Goal: Task Accomplishment & Management: Manage account settings

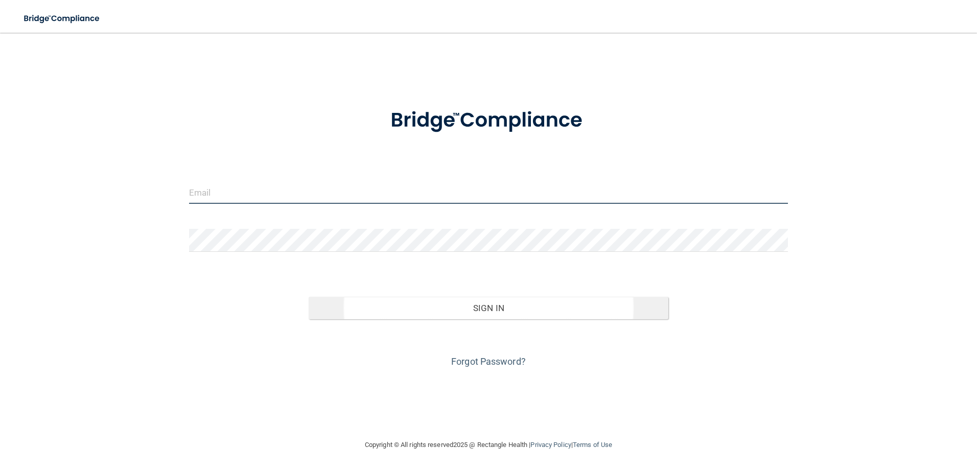
type input "[PERSON_NAME][EMAIL_ADDRESS][DOMAIN_NAME]"
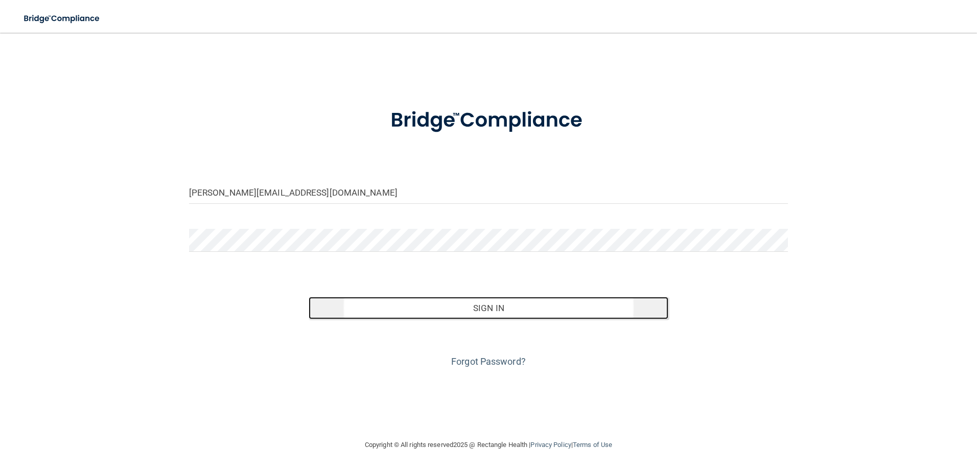
click at [418, 301] on button "Sign In" at bounding box center [489, 308] width 360 height 22
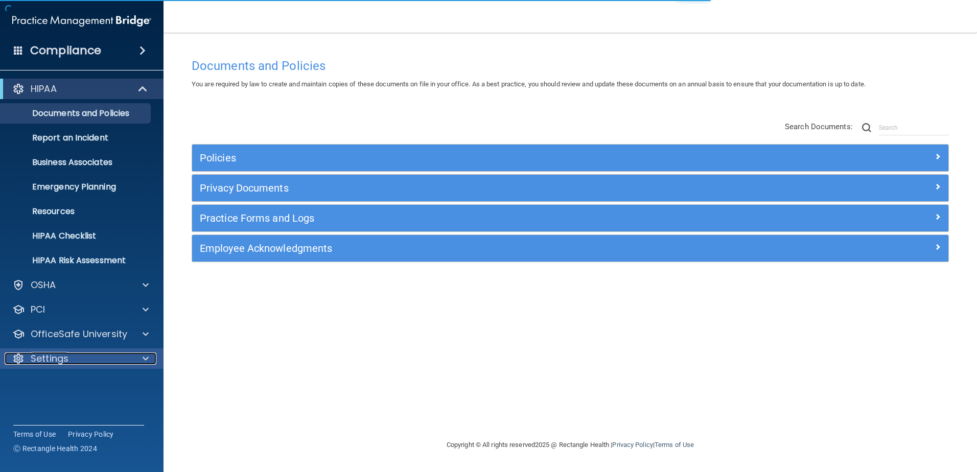
click at [130, 358] on div "Settings" at bounding box center [68, 358] width 127 height 12
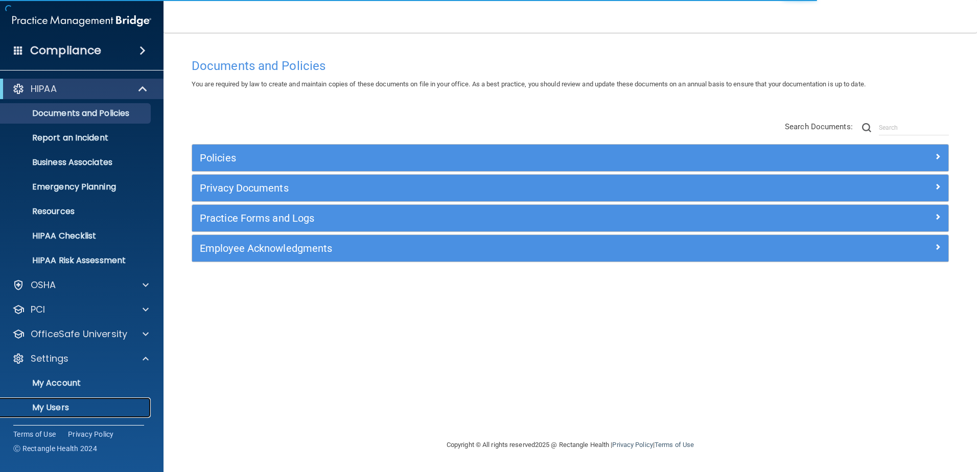
click at [61, 401] on link "My Users" at bounding box center [70, 407] width 161 height 20
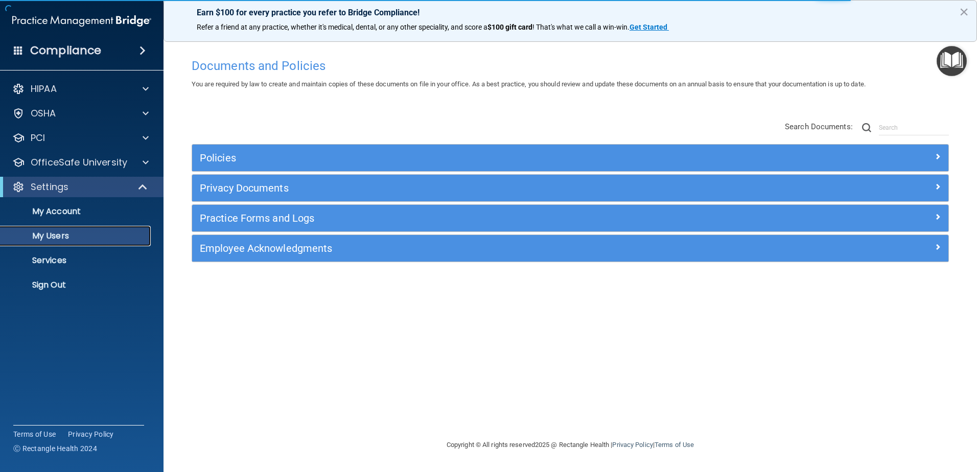
select select "20"
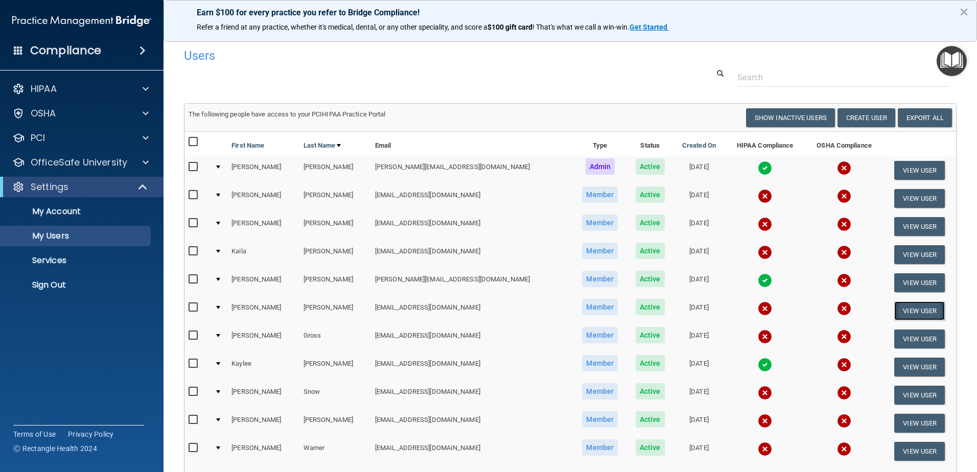
click at [894, 310] on button "View User" at bounding box center [919, 310] width 51 height 19
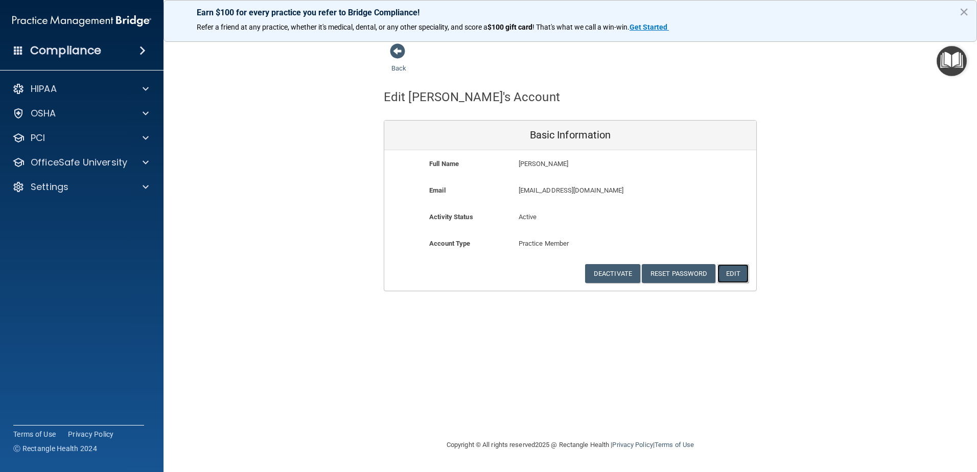
click at [738, 277] on button "Edit" at bounding box center [732, 273] width 31 height 19
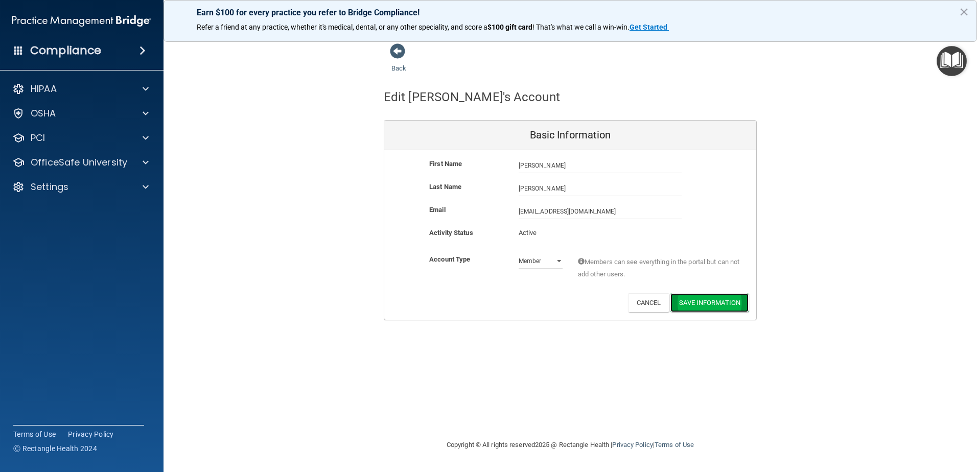
click at [712, 303] on button "Save Information" at bounding box center [709, 302] width 78 height 19
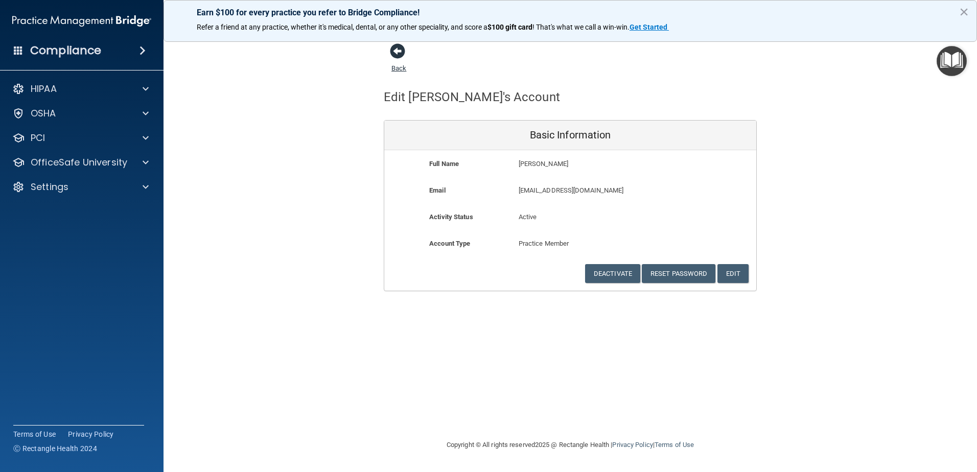
click at [403, 56] on span at bounding box center [397, 50] width 15 height 15
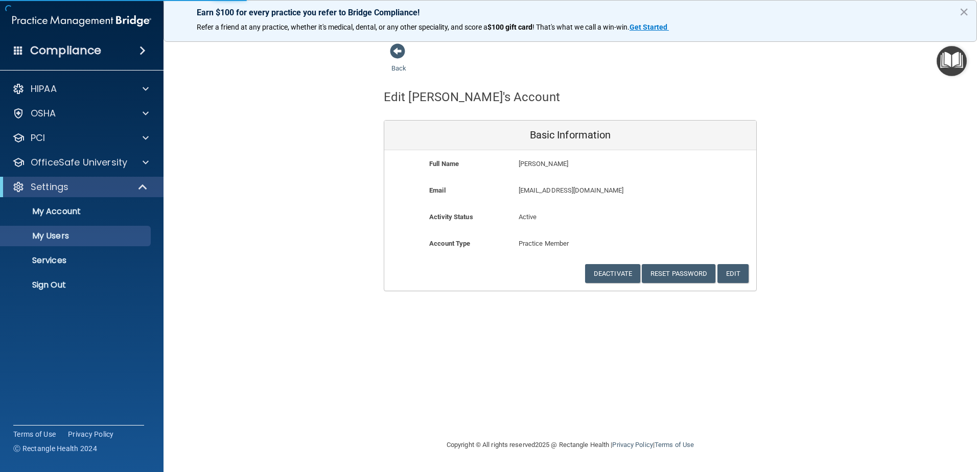
select select "20"
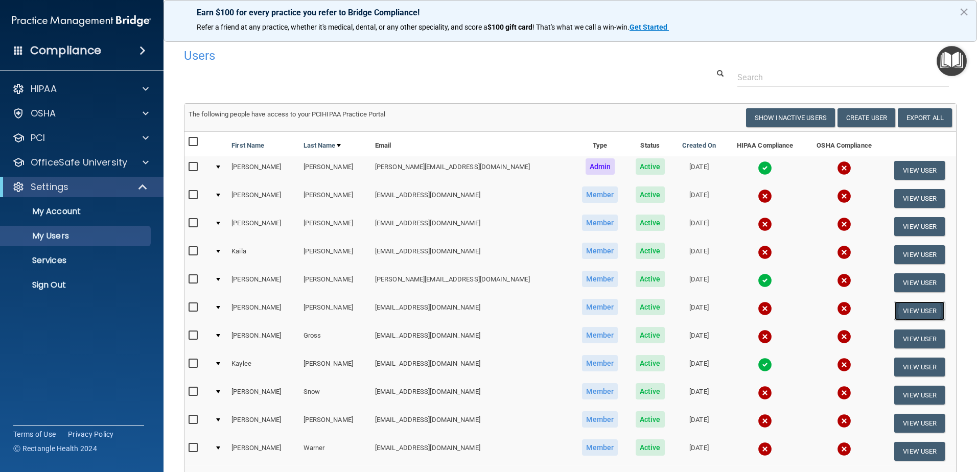
click at [894, 310] on button "View User" at bounding box center [919, 310] width 51 height 19
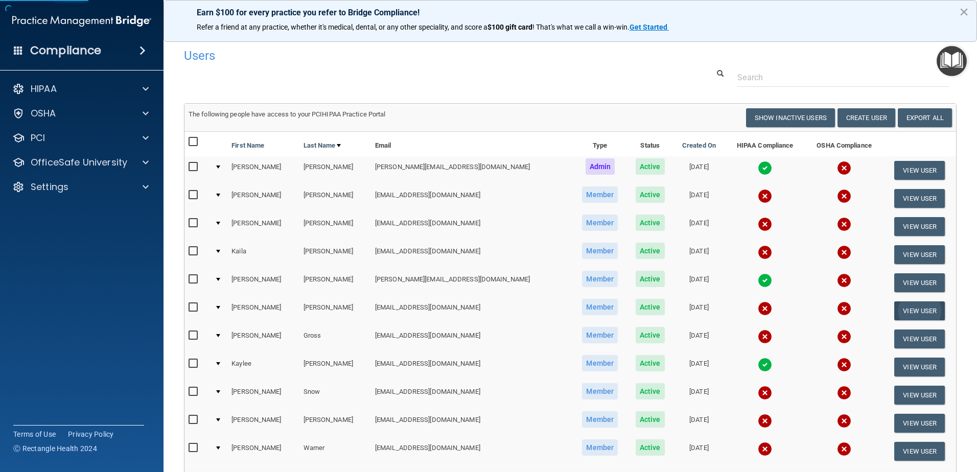
select select "practice_member"
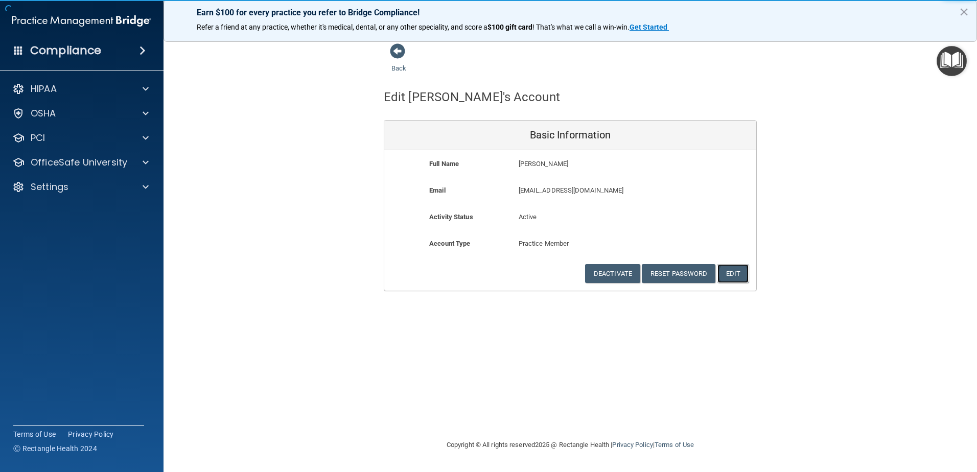
click at [724, 274] on button "Edit" at bounding box center [732, 273] width 31 height 19
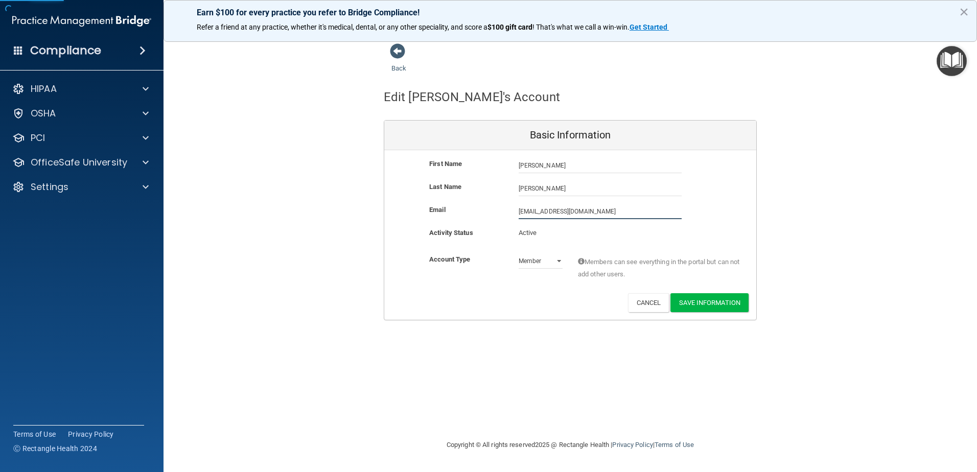
click at [578, 206] on input "[EMAIL_ADDRESS][DOMAIN_NAME]" at bounding box center [600, 211] width 163 height 15
drag, startPoint x: 600, startPoint y: 210, endPoint x: 512, endPoint y: 207, distance: 87.9
click at [512, 207] on div "[EMAIL_ADDRESS][DOMAIN_NAME] [EMAIL_ADDRESS][DOMAIN_NAME]" at bounding box center [600, 211] width 178 height 15
type input "[PERSON_NAME][EMAIL_ADDRESS][DOMAIN_NAME]"
click at [734, 304] on button "Save Information" at bounding box center [709, 302] width 78 height 19
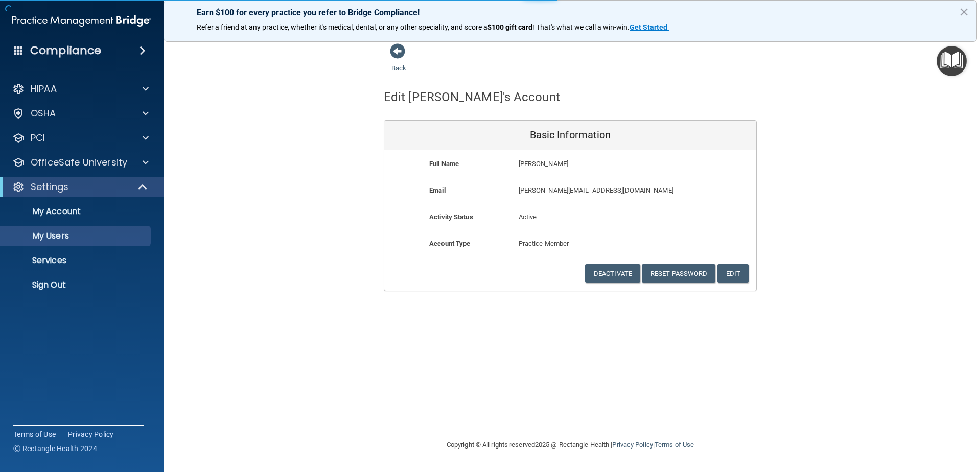
select select "20"
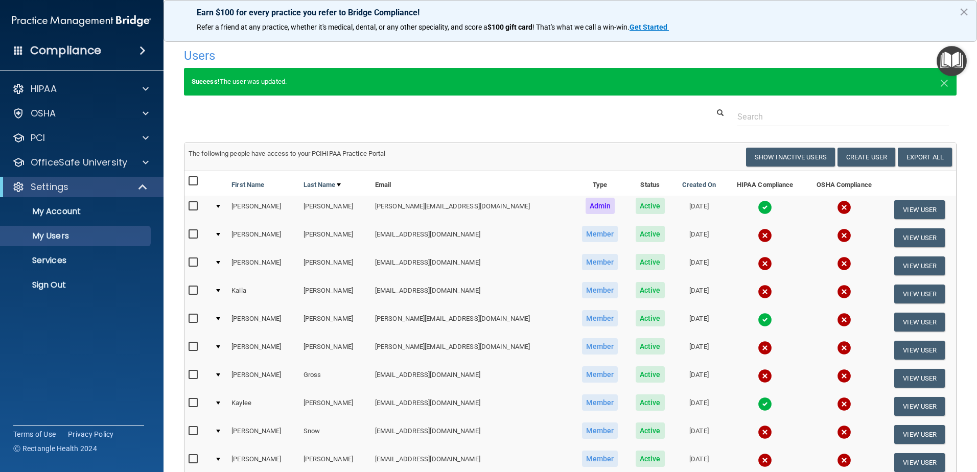
click at [194, 344] on input "checkbox" at bounding box center [195, 347] width 12 height 8
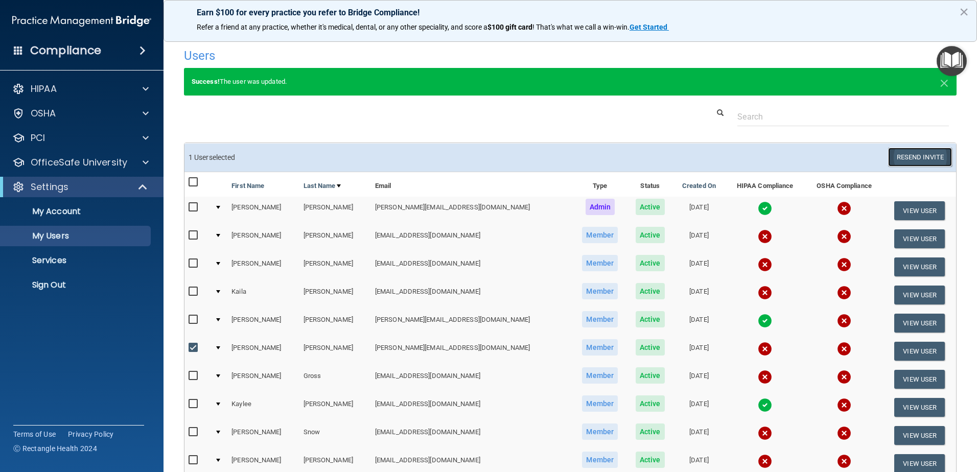
click at [898, 156] on button "Resend Invite" at bounding box center [920, 157] width 64 height 19
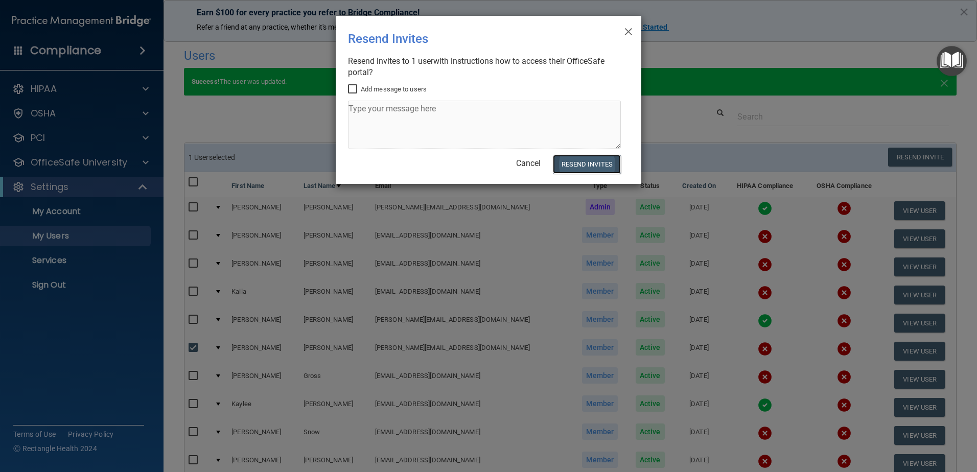
click at [601, 168] on button "Resend Invites" at bounding box center [587, 164] width 68 height 19
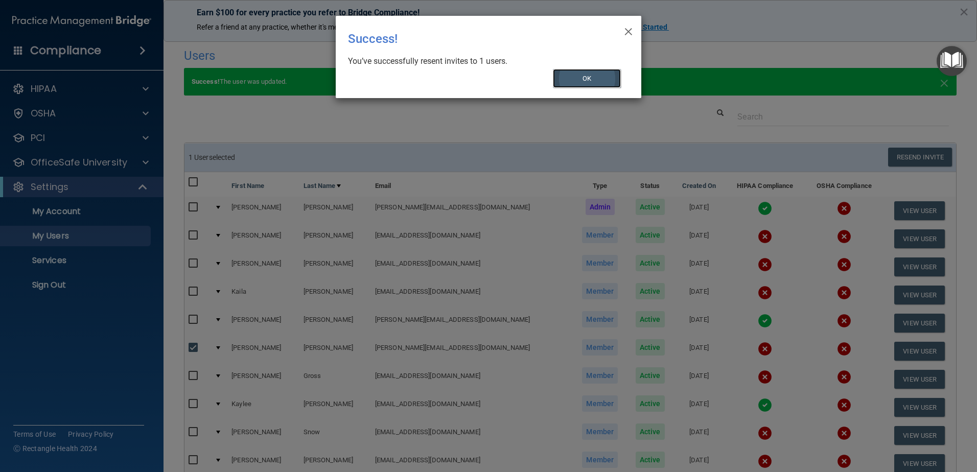
click at [588, 81] on button "OK" at bounding box center [587, 78] width 68 height 19
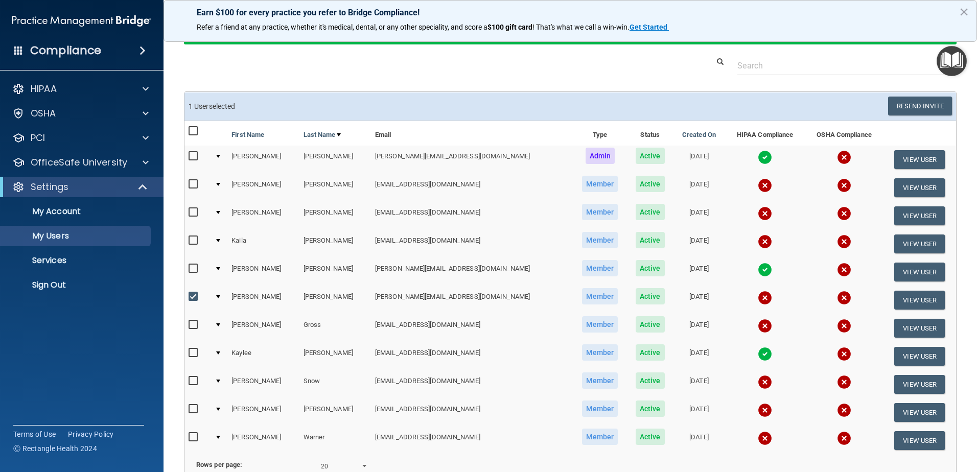
scroll to position [102, 0]
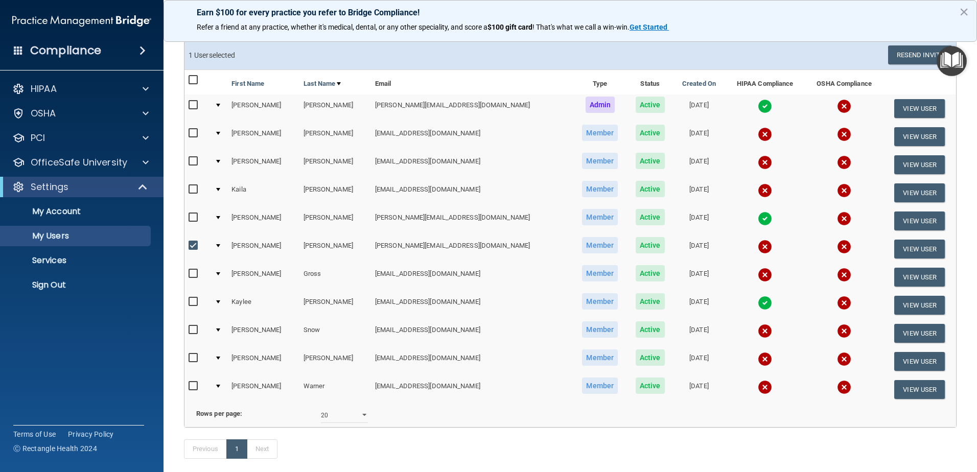
click at [190, 244] on input "checkbox" at bounding box center [195, 246] width 12 height 8
checkbox input "false"
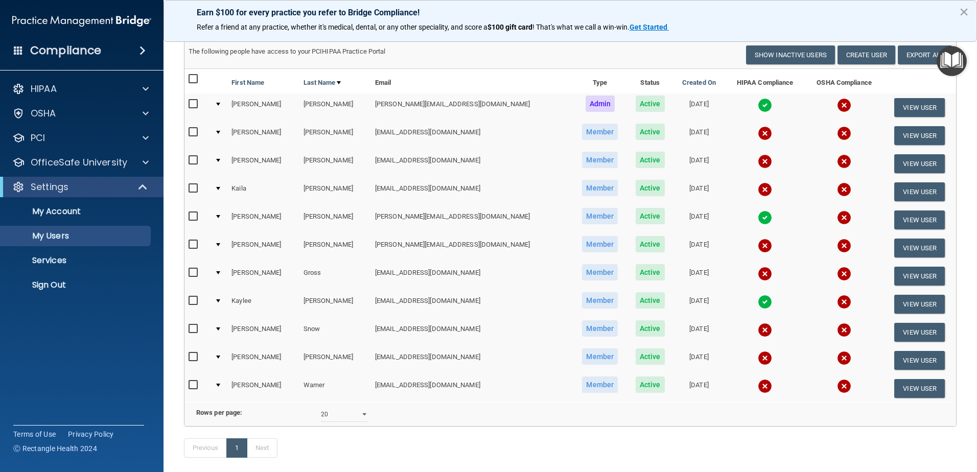
click at [192, 384] on input "checkbox" at bounding box center [195, 385] width 12 height 8
checkbox input "true"
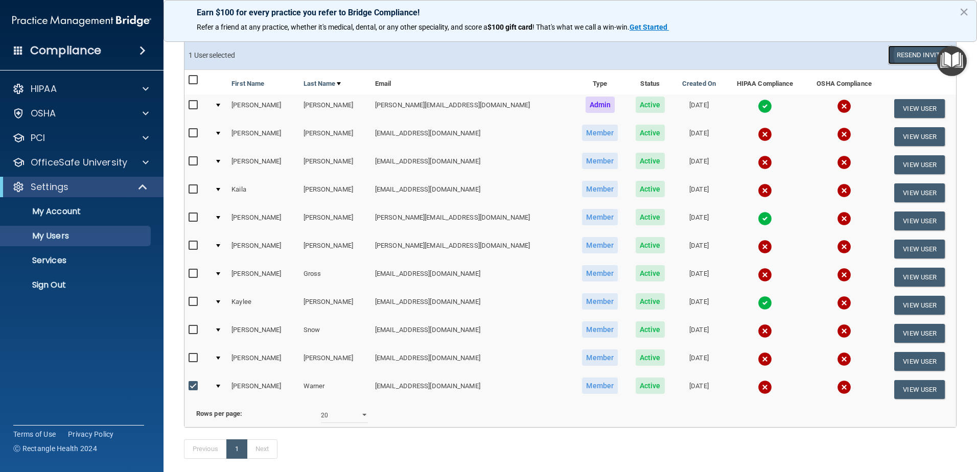
click at [904, 52] on button "Resend Invite" at bounding box center [920, 54] width 64 height 19
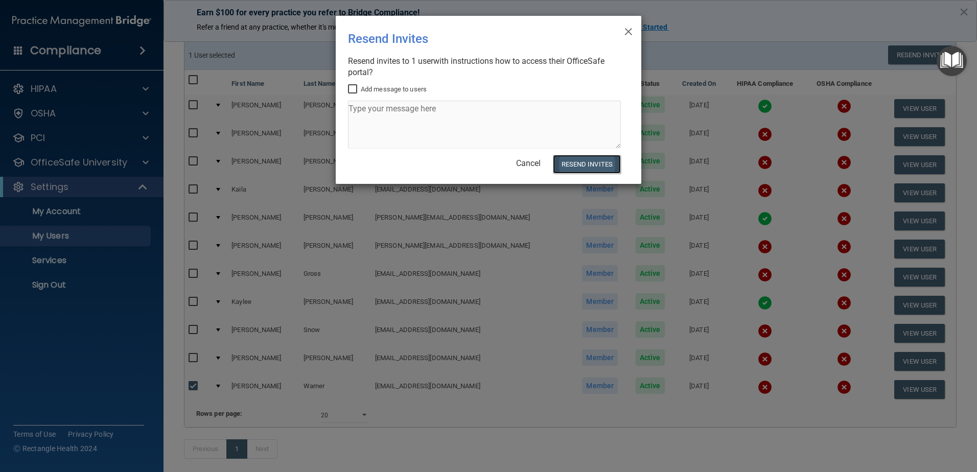
click at [571, 156] on button "Resend Invites" at bounding box center [587, 164] width 68 height 19
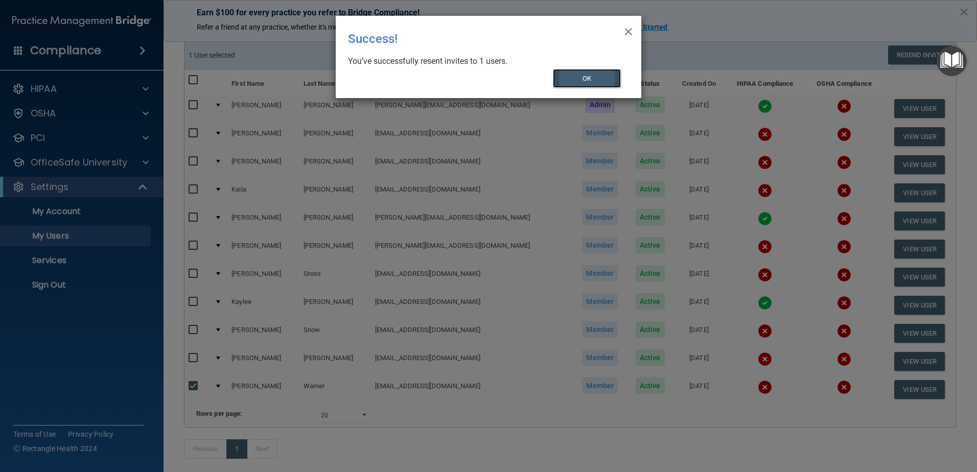
click at [572, 80] on button "OK" at bounding box center [587, 78] width 68 height 19
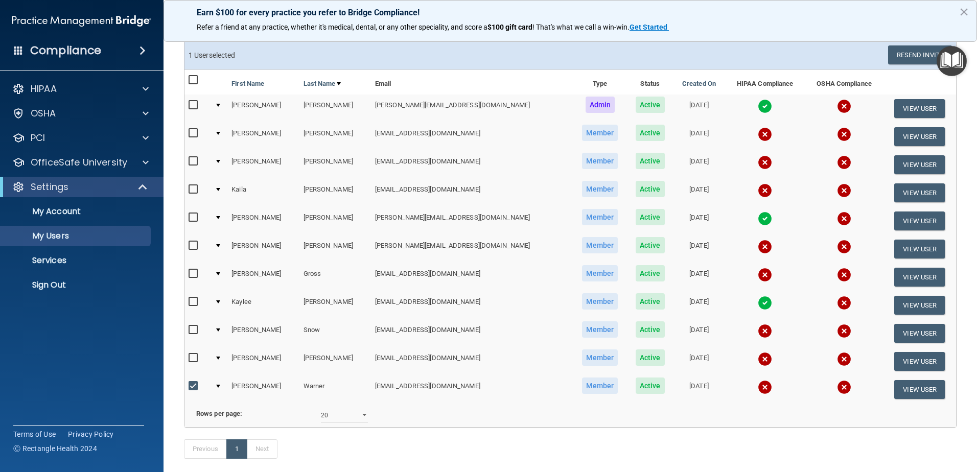
click at [124, 49] on div "Compliance" at bounding box center [81, 50] width 163 height 22
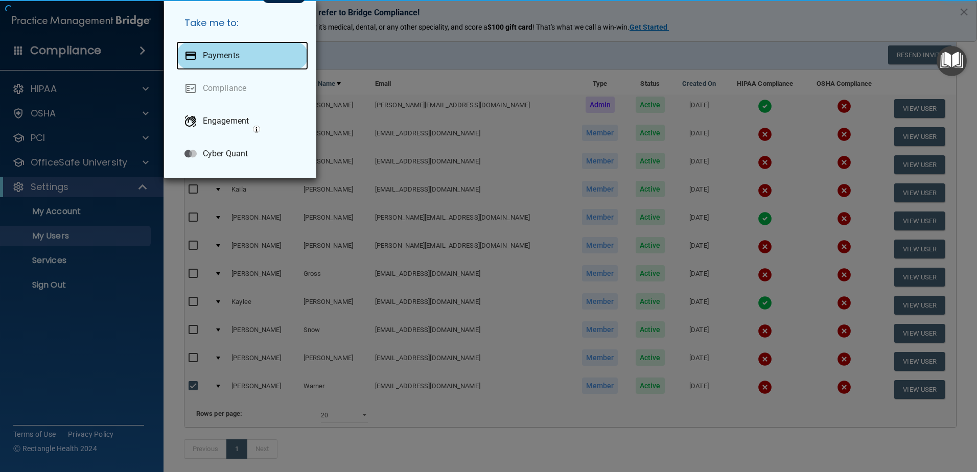
click at [213, 54] on p "Payments" at bounding box center [221, 56] width 37 height 10
